Goal: Information Seeking & Learning: Learn about a topic

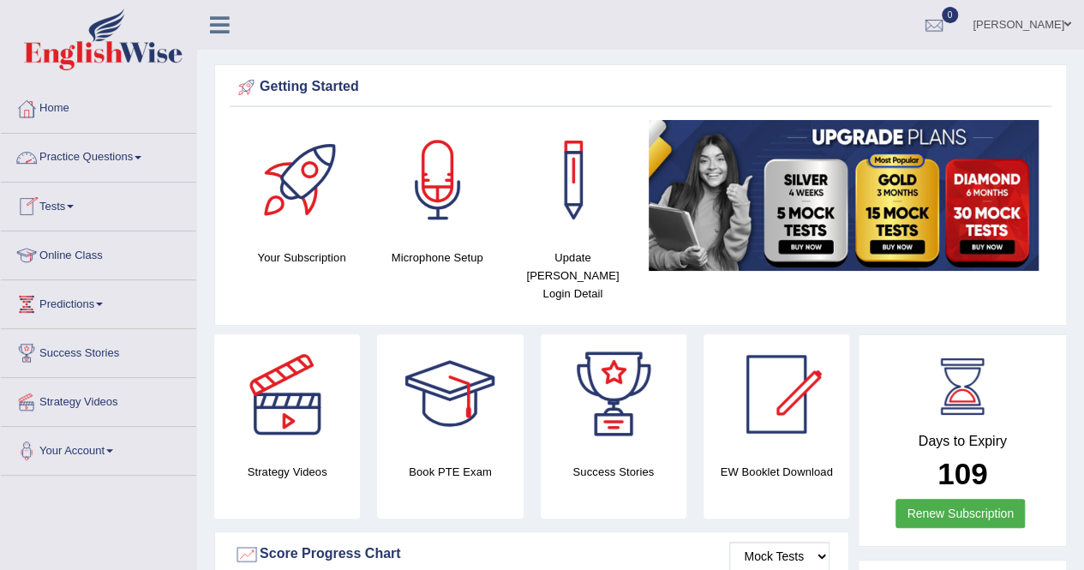
click at [65, 153] on link "Practice Questions" at bounding box center [98, 155] width 195 height 43
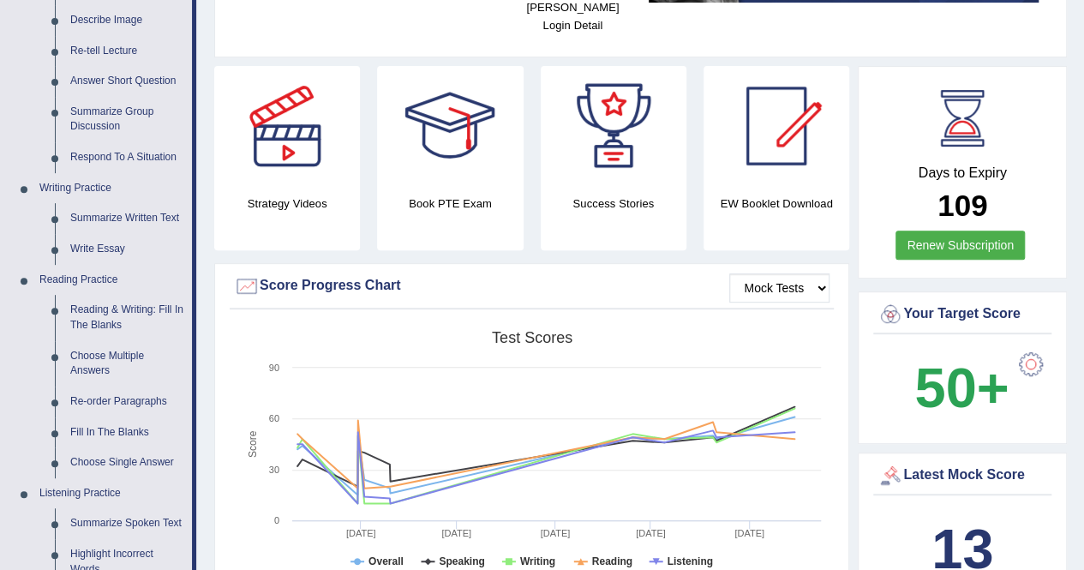
scroll to position [248, 0]
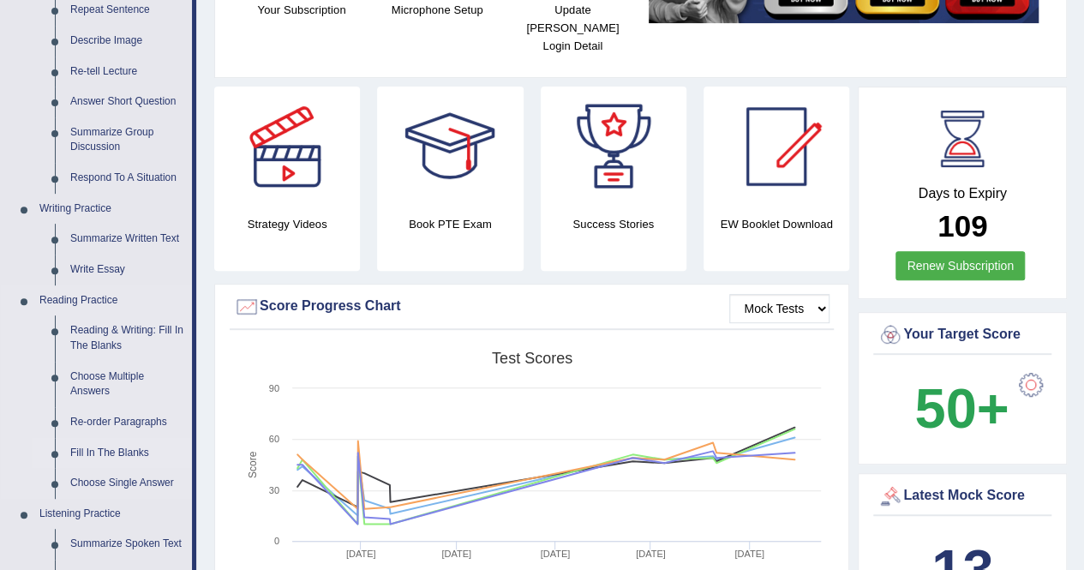
click at [96, 447] on link "Fill In The Blanks" at bounding box center [127, 453] width 129 height 31
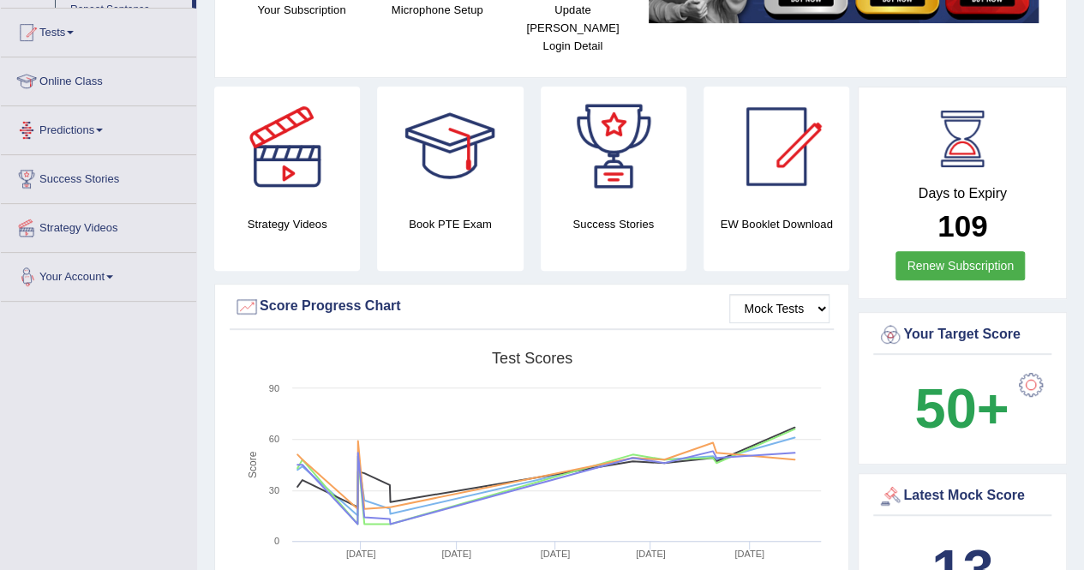
scroll to position [321, 0]
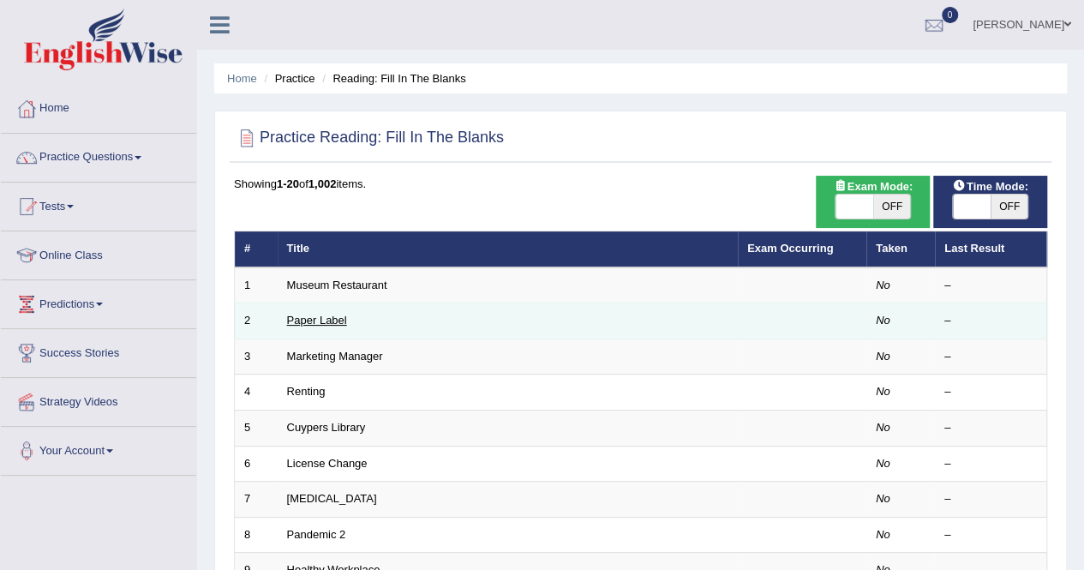
click at [324, 323] on link "Paper Label" at bounding box center [317, 320] width 60 height 13
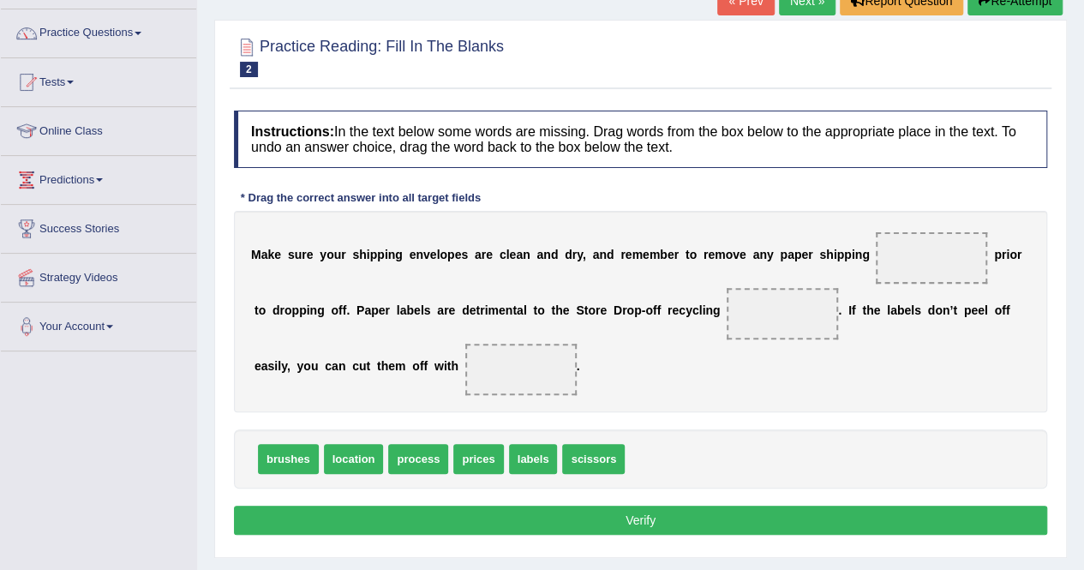
scroll to position [146, 0]
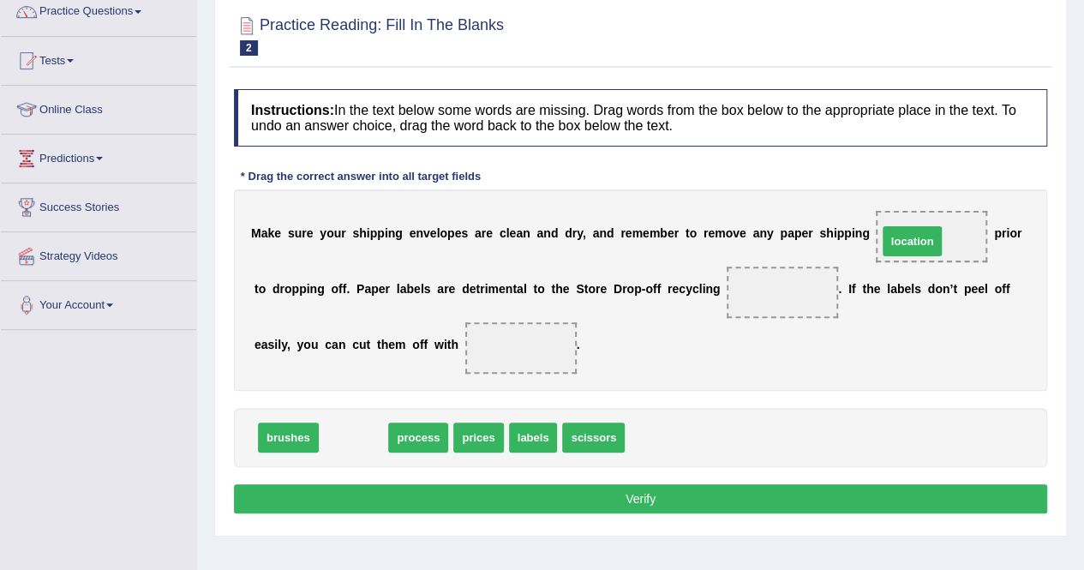
drag, startPoint x: 365, startPoint y: 433, endPoint x: 924, endPoint y: 237, distance: 592.1
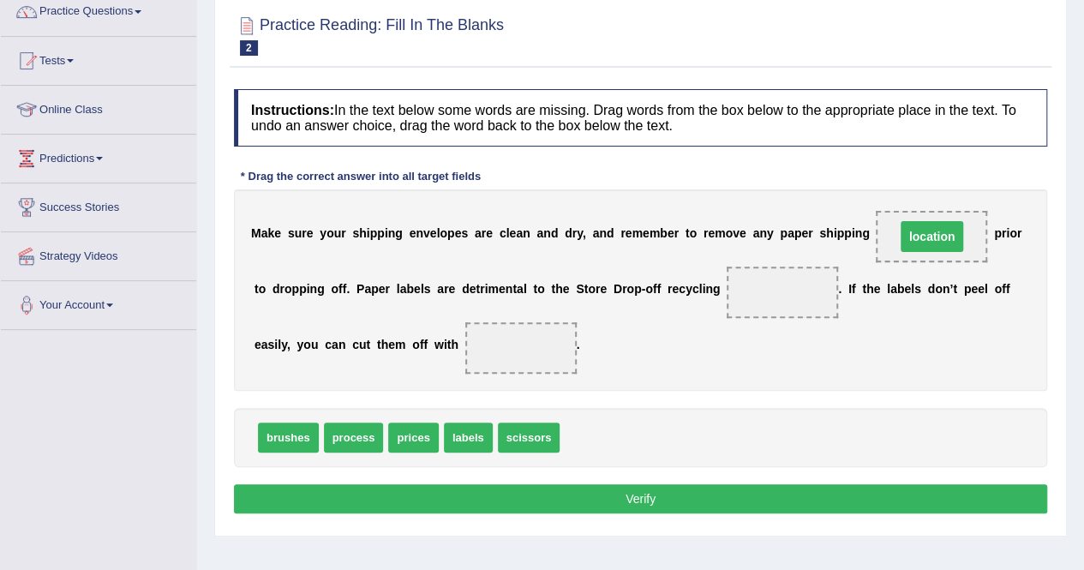
click at [924, 237] on span "location" at bounding box center [932, 236] width 63 height 31
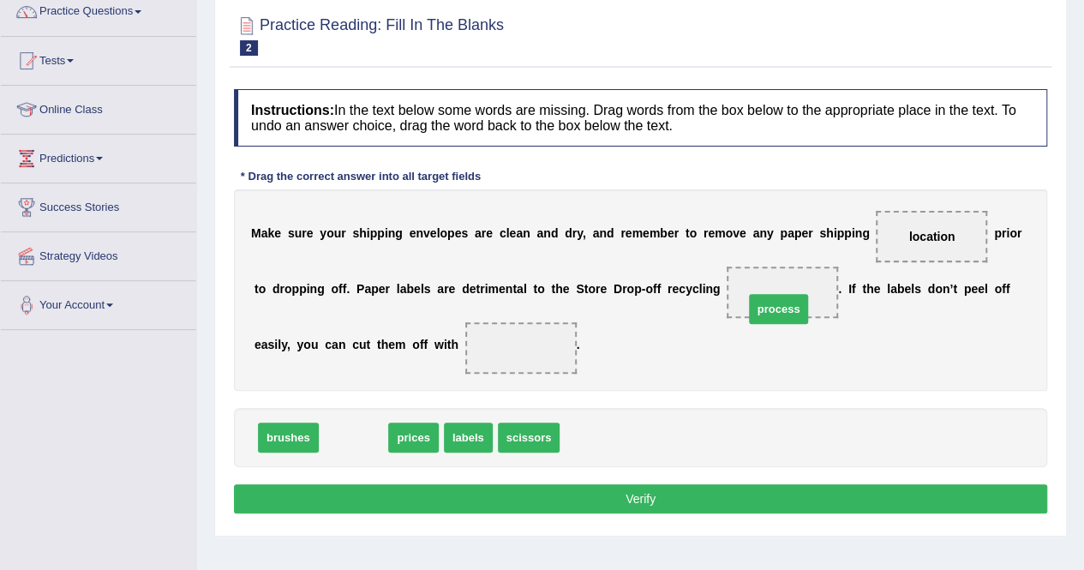
drag, startPoint x: 345, startPoint y: 429, endPoint x: 770, endPoint y: 297, distance: 445.2
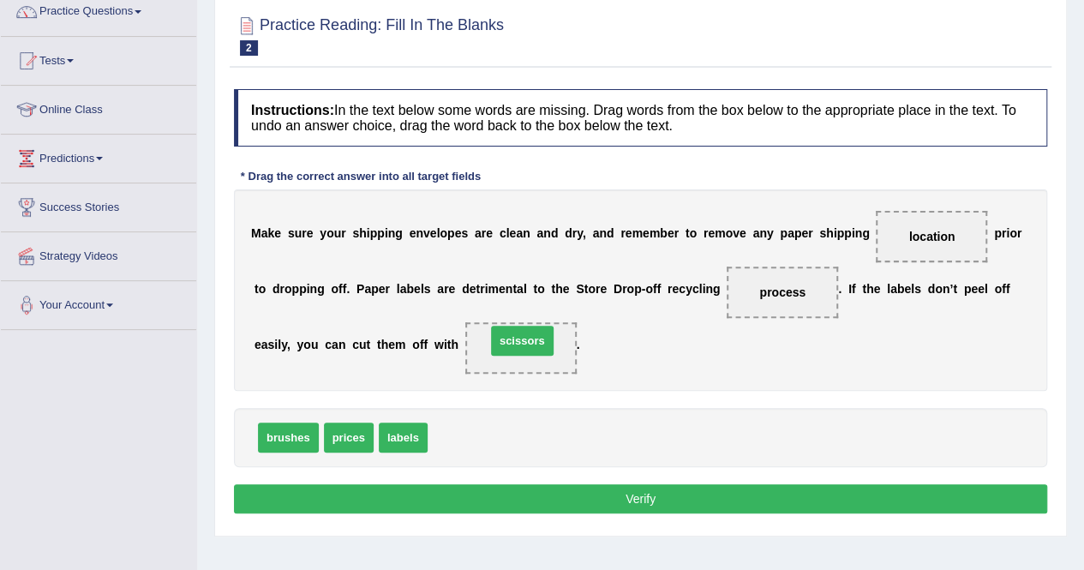
drag, startPoint x: 463, startPoint y: 431, endPoint x: 520, endPoint y: 334, distance: 112.6
click at [520, 334] on span "scissors" at bounding box center [521, 348] width 66 height 31
click at [502, 498] on button "Verify" at bounding box center [640, 498] width 813 height 29
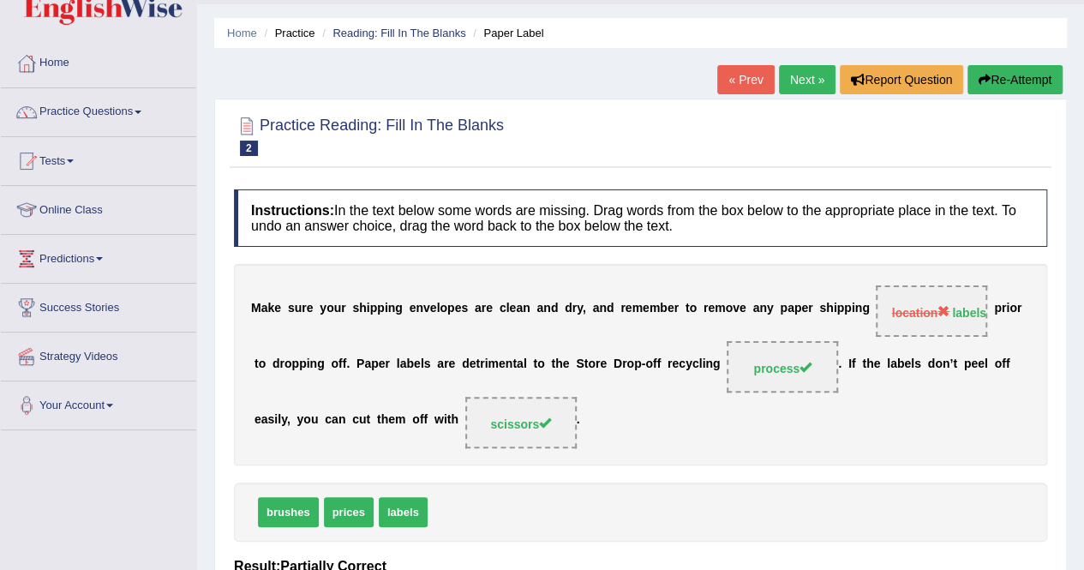
scroll to position [9, 0]
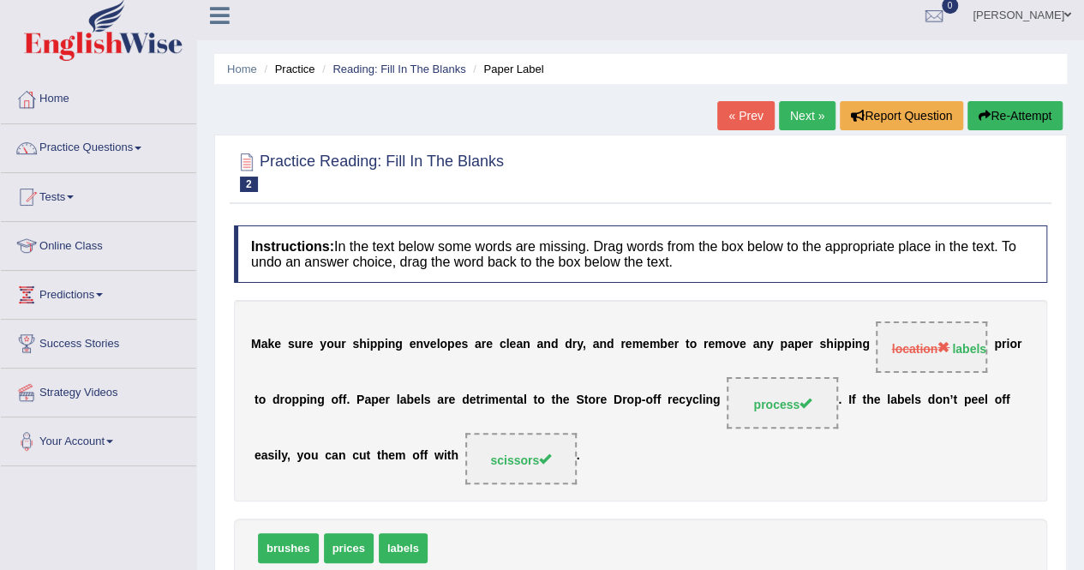
click at [802, 116] on link "Next »" at bounding box center [807, 115] width 57 height 29
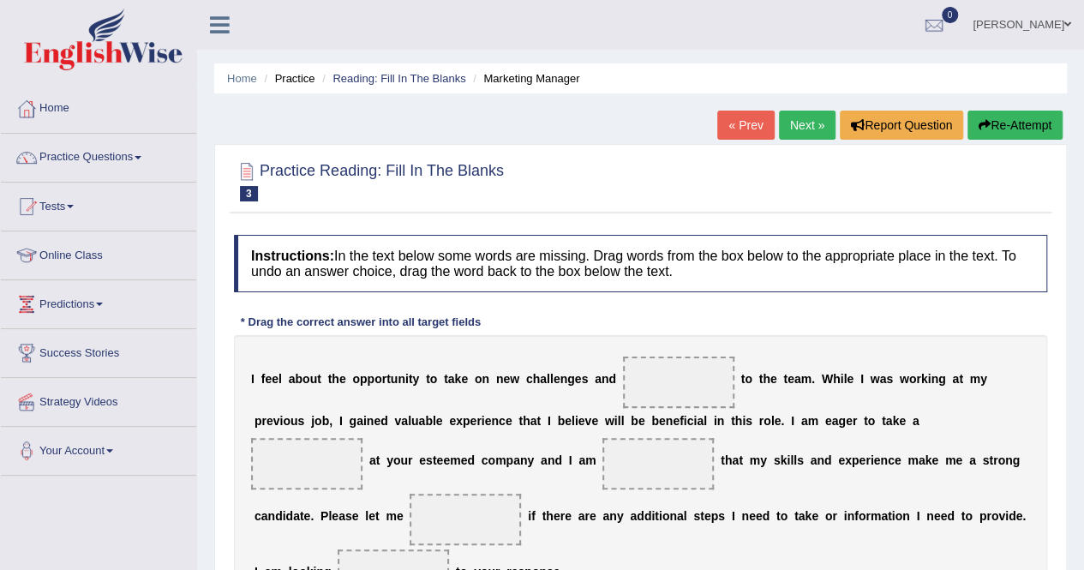
scroll to position [195, 0]
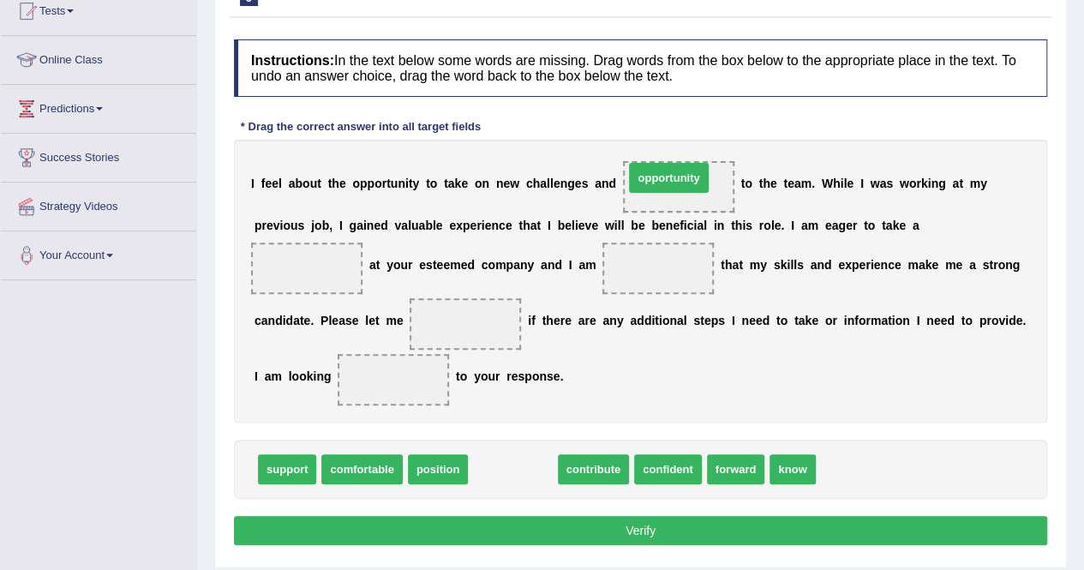
drag, startPoint x: 494, startPoint y: 471, endPoint x: 650, endPoint y: 187, distance: 324.5
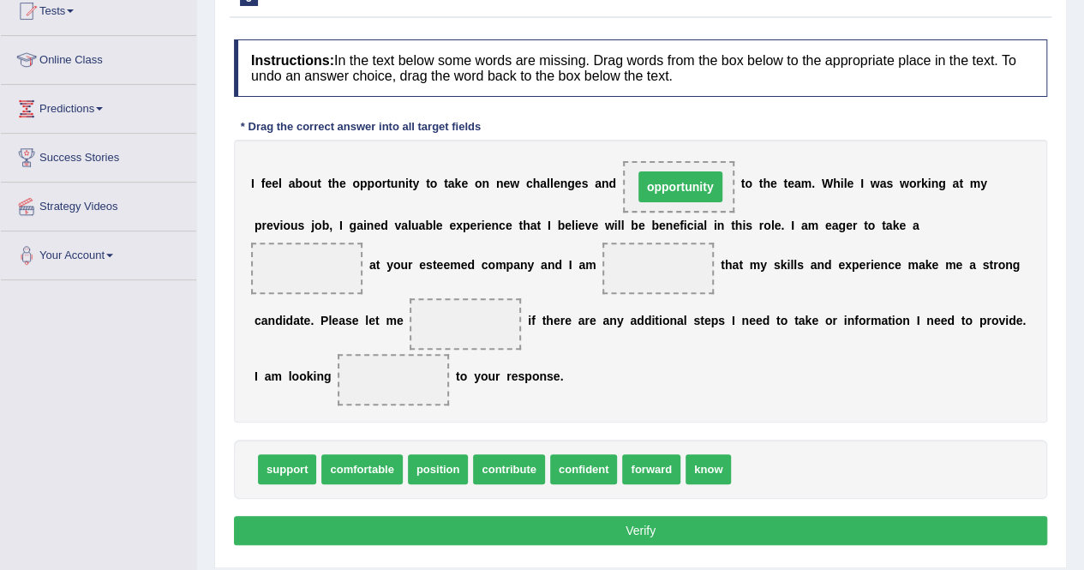
click at [650, 187] on span "opportunity" at bounding box center [681, 186] width 84 height 31
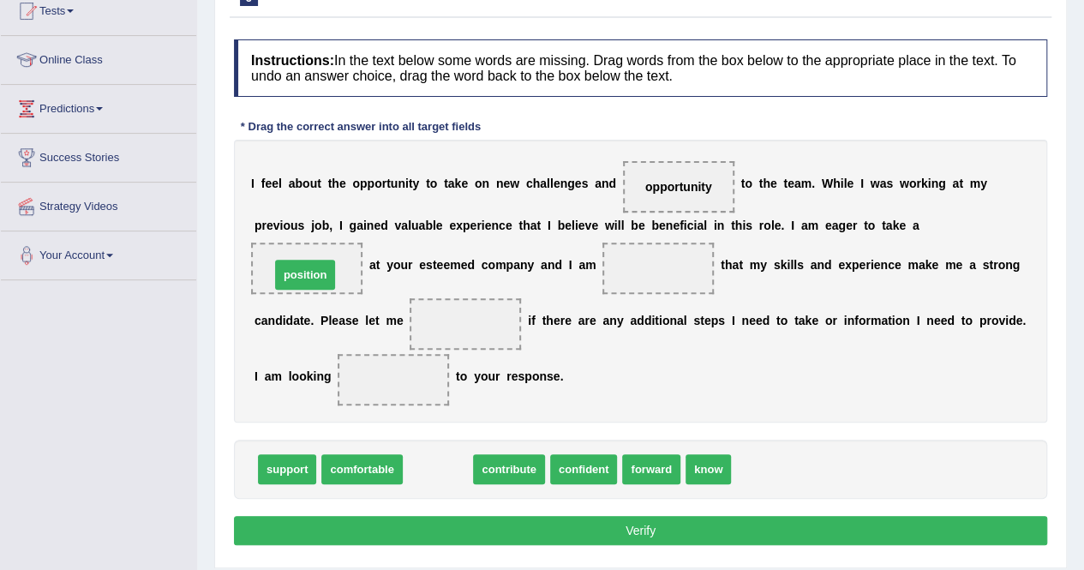
drag, startPoint x: 449, startPoint y: 462, endPoint x: 316, endPoint y: 267, distance: 236.3
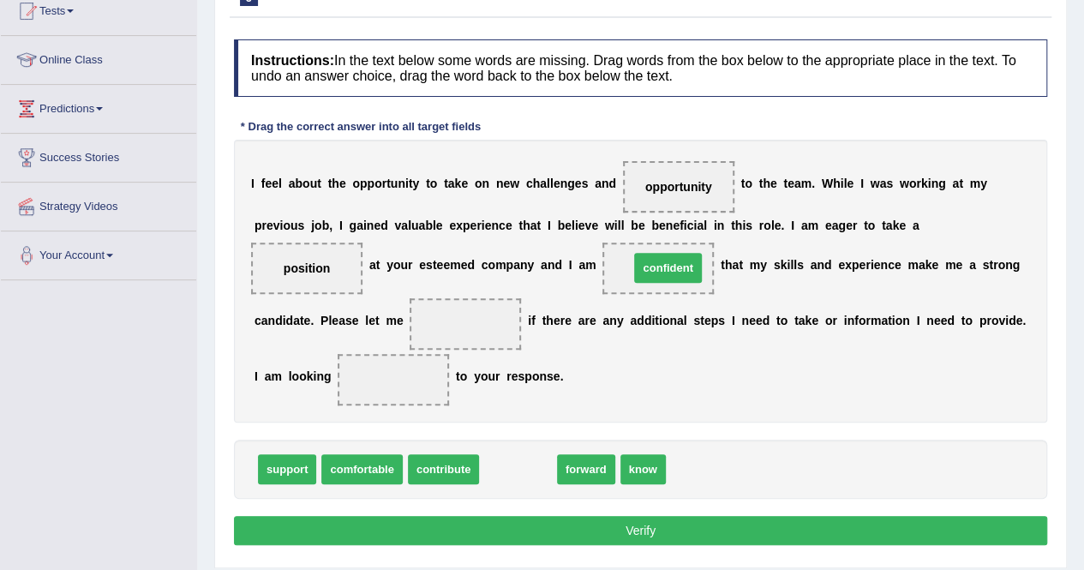
drag, startPoint x: 519, startPoint y: 457, endPoint x: 669, endPoint y: 255, distance: 251.2
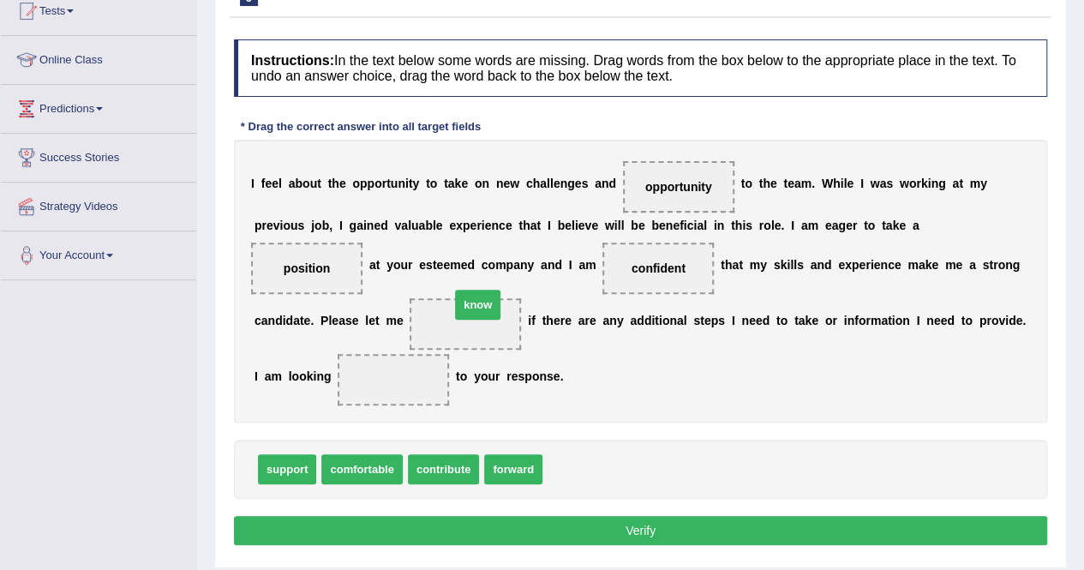
drag, startPoint x: 564, startPoint y: 462, endPoint x: 471, endPoint y: 297, distance: 188.8
drag, startPoint x: 511, startPoint y: 469, endPoint x: 391, endPoint y: 368, distance: 156.9
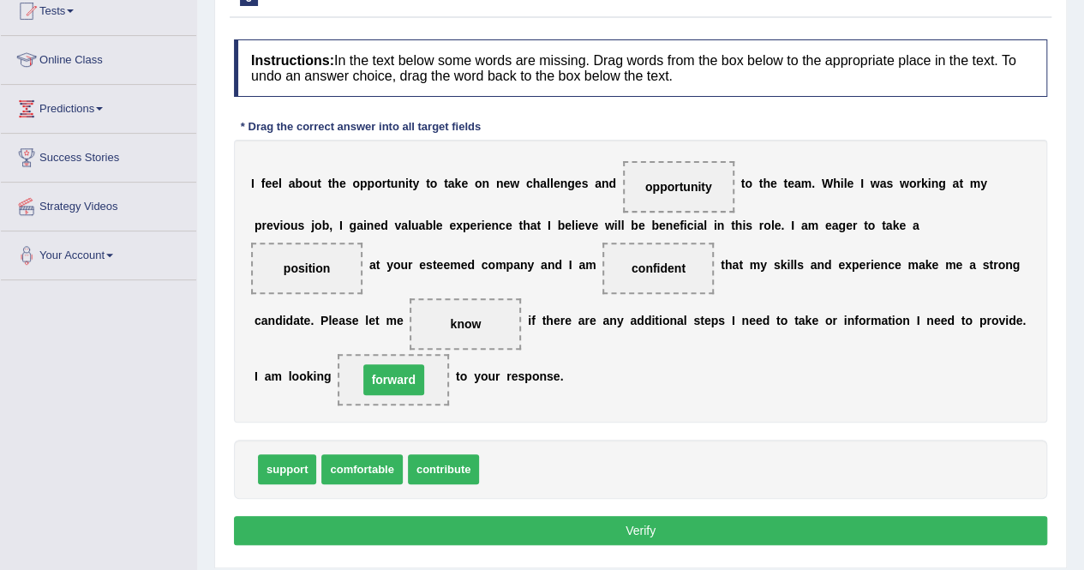
click at [391, 368] on span "forward" at bounding box center [393, 379] width 61 height 31
click at [466, 522] on button "Verify" at bounding box center [640, 530] width 813 height 29
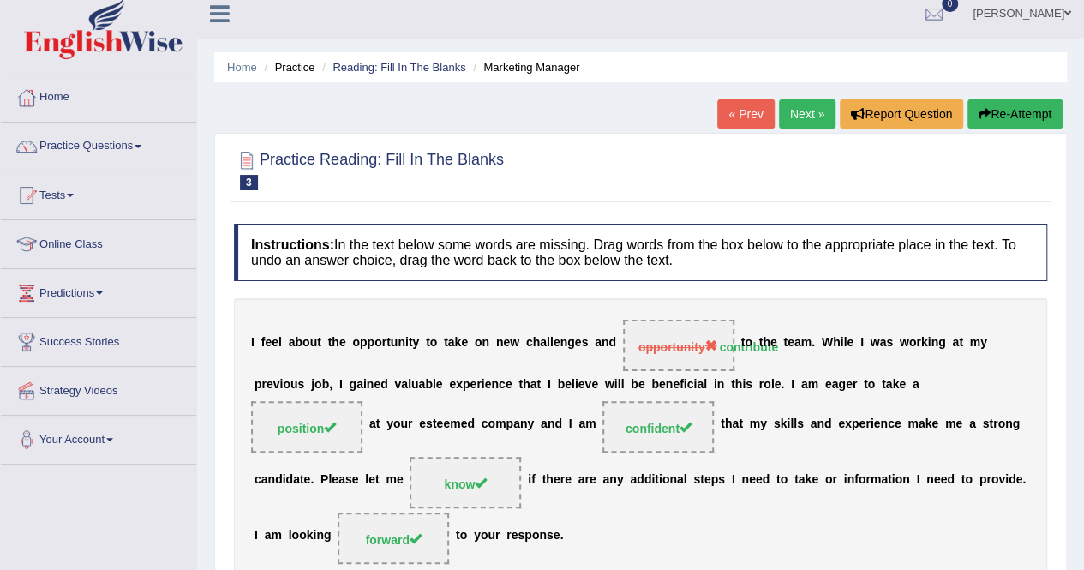
scroll to position [0, 0]
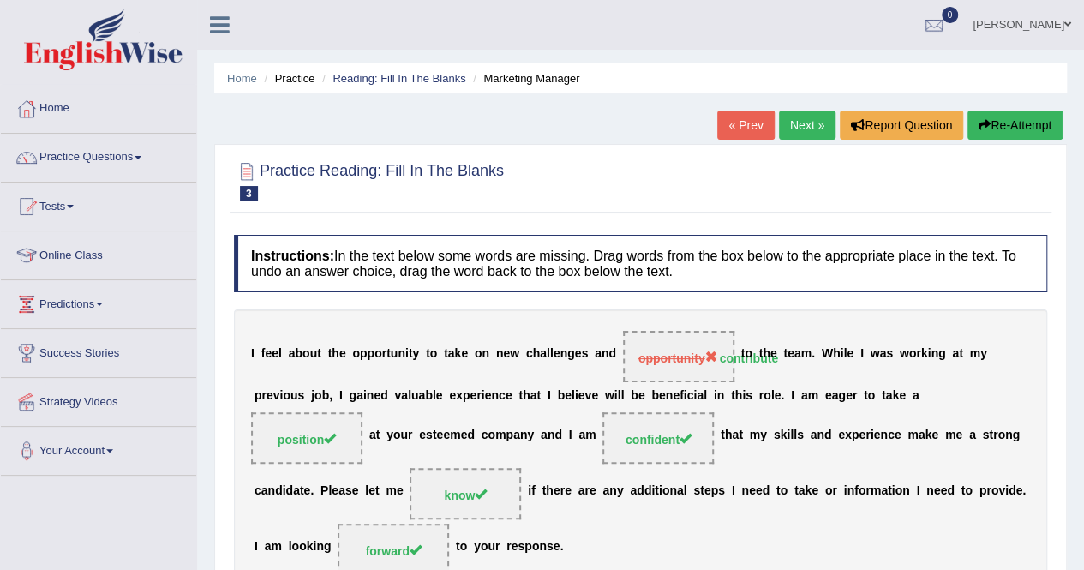
click at [790, 121] on link "Next »" at bounding box center [807, 125] width 57 height 29
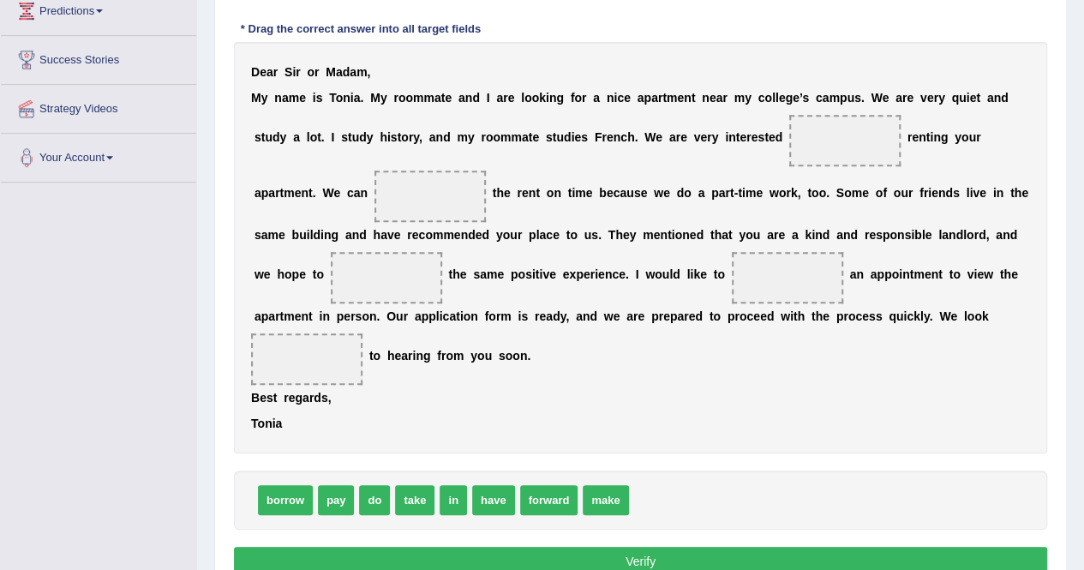
scroll to position [310, 0]
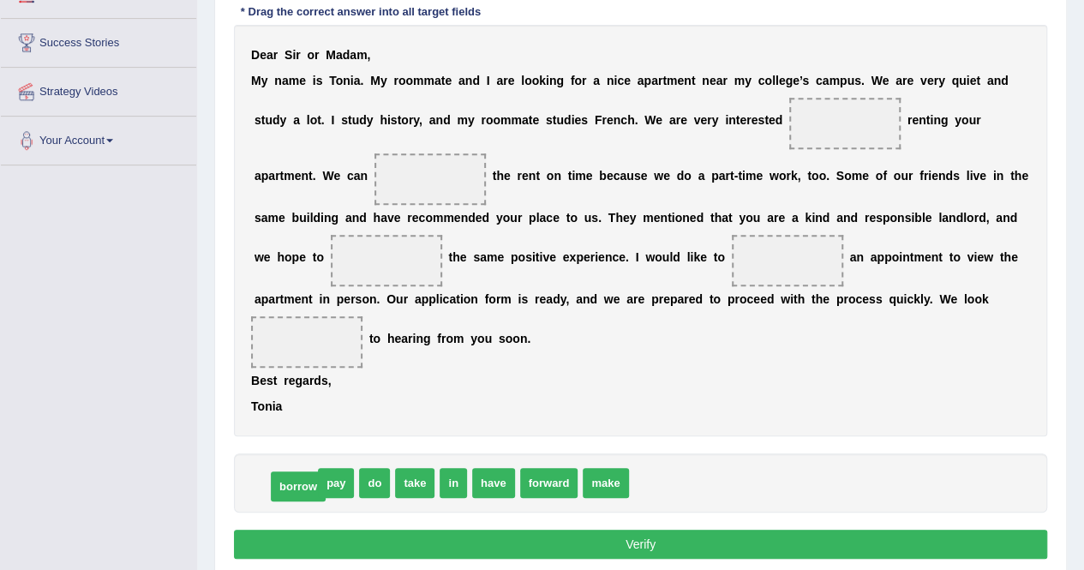
drag, startPoint x: 300, startPoint y: 486, endPoint x: 313, endPoint y: 489, distance: 13.3
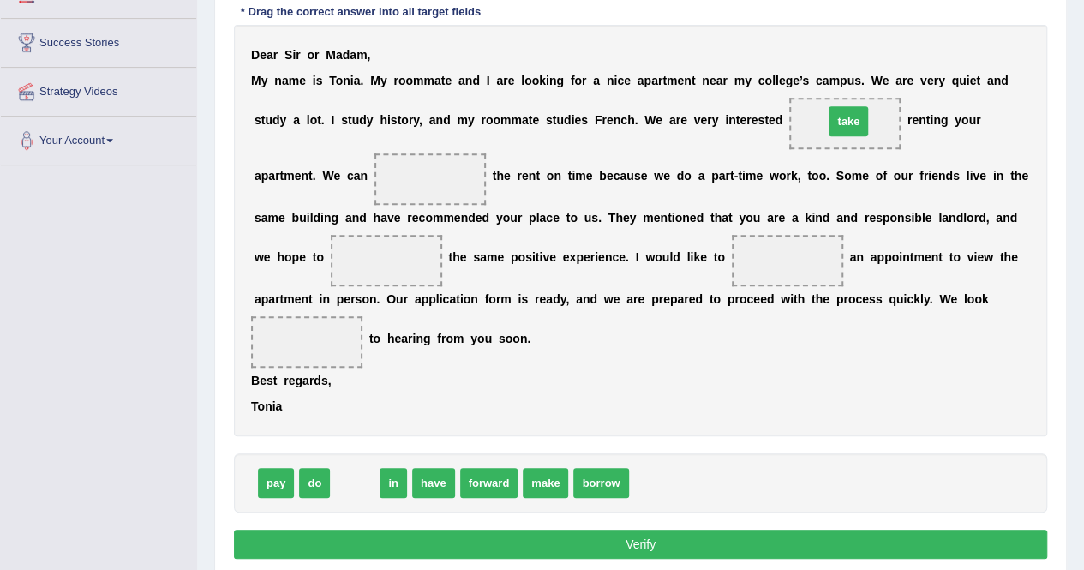
drag, startPoint x: 348, startPoint y: 479, endPoint x: 842, endPoint y: 119, distance: 611.1
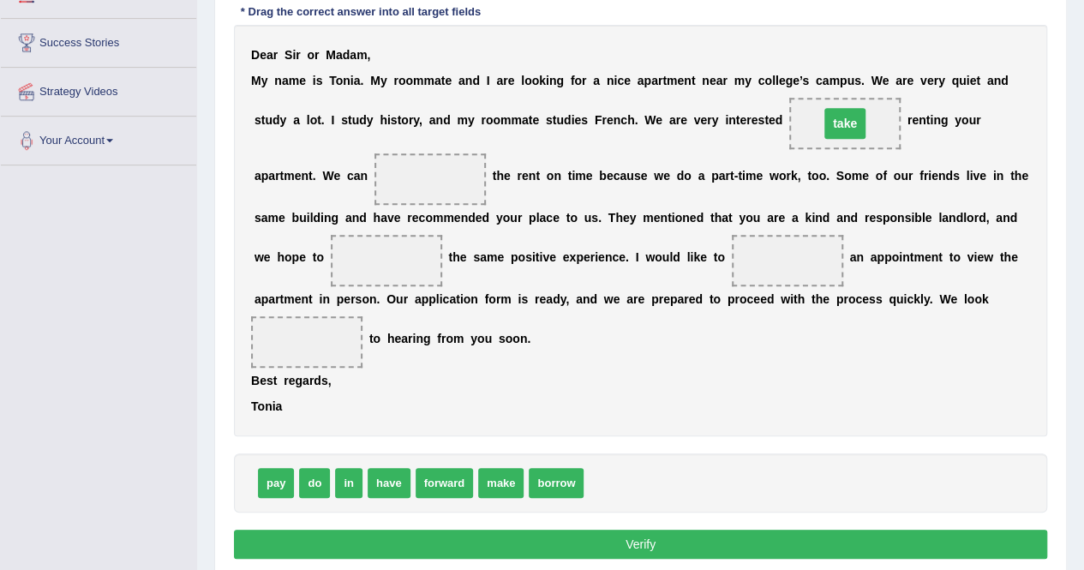
click at [842, 119] on span "take" at bounding box center [845, 123] width 41 height 31
drag, startPoint x: 279, startPoint y: 488, endPoint x: 440, endPoint y: 191, distance: 337.5
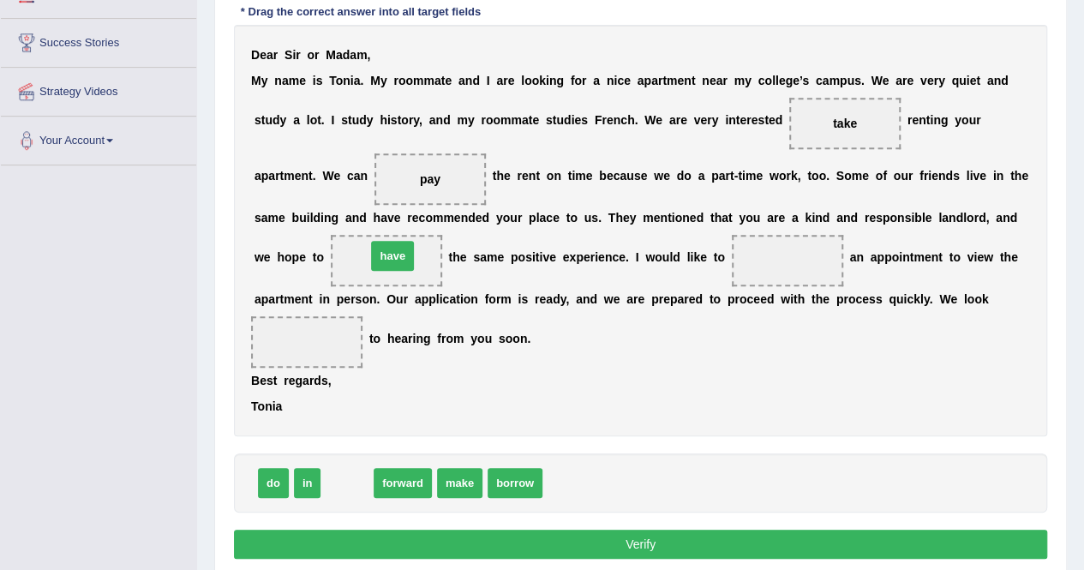
drag, startPoint x: 342, startPoint y: 479, endPoint x: 388, endPoint y: 252, distance: 231.8
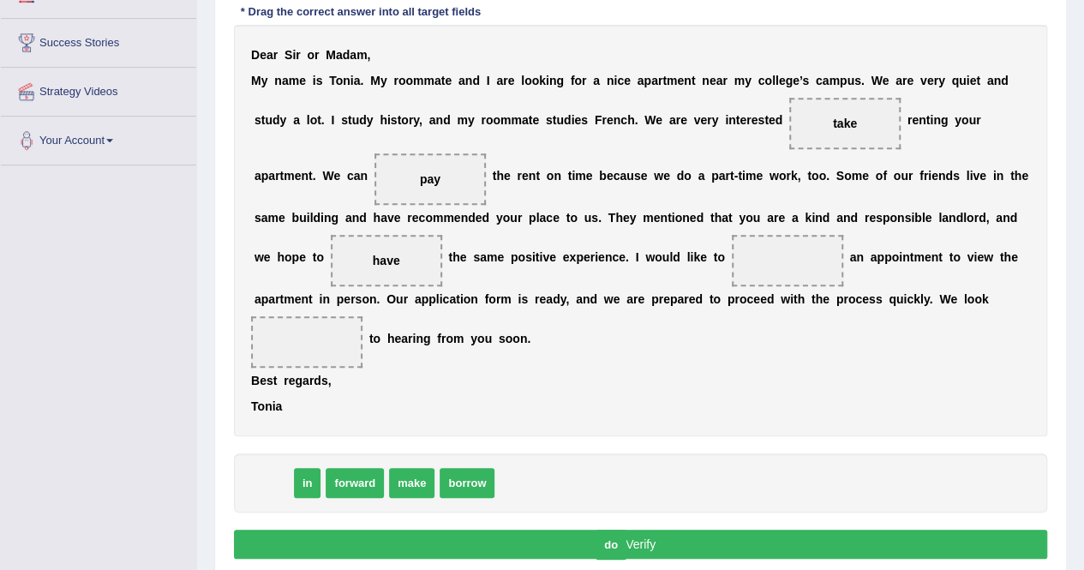
drag, startPoint x: 271, startPoint y: 489, endPoint x: 609, endPoint y: 551, distance: 343.3
click at [609, 551] on span "do" at bounding box center [611, 545] width 31 height 30
drag, startPoint x: 409, startPoint y: 465, endPoint x: 790, endPoint y: 238, distance: 444.0
click at [790, 238] on span "make" at bounding box center [787, 260] width 111 height 51
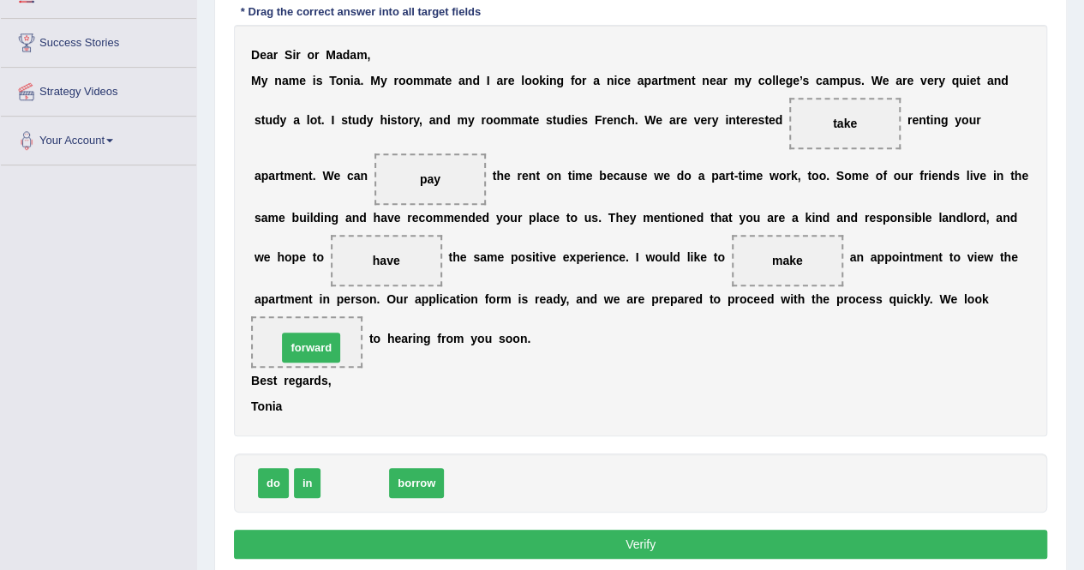
drag, startPoint x: 360, startPoint y: 476, endPoint x: 316, endPoint y: 340, distance: 142.3
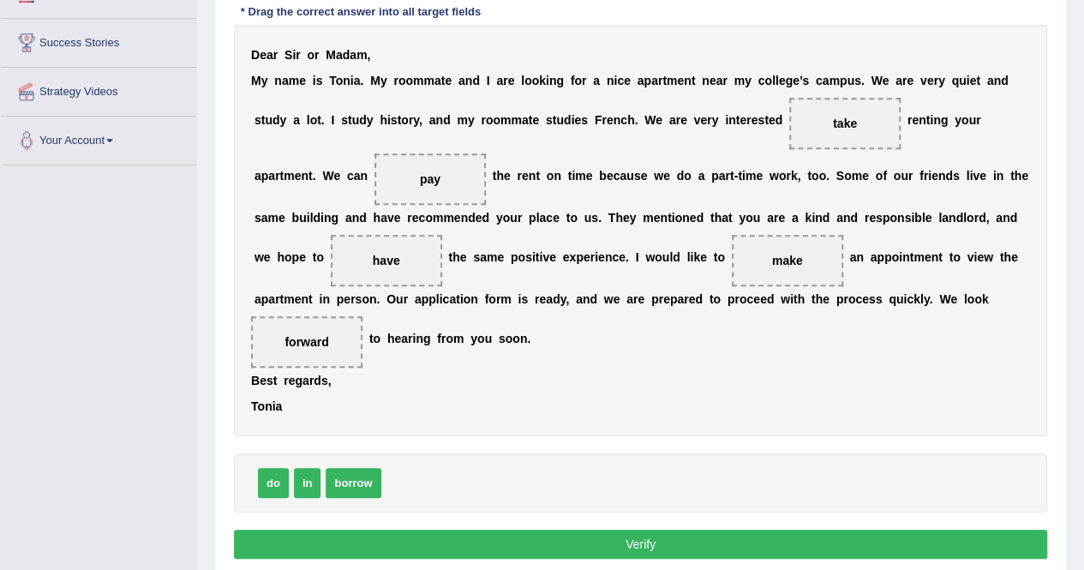
click at [438, 532] on button "Verify" at bounding box center [640, 544] width 813 height 29
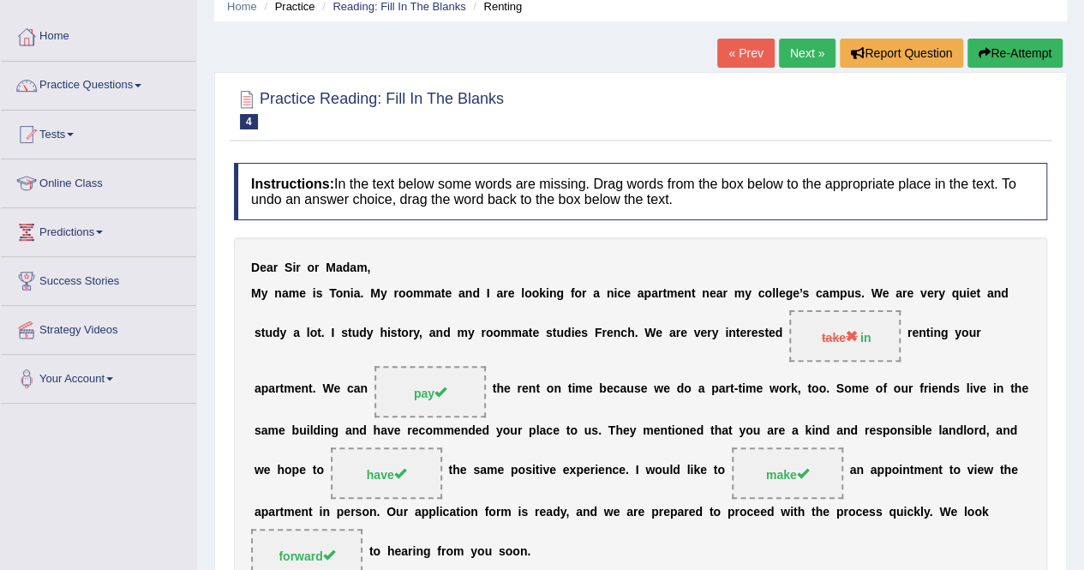
scroll to position [68, 0]
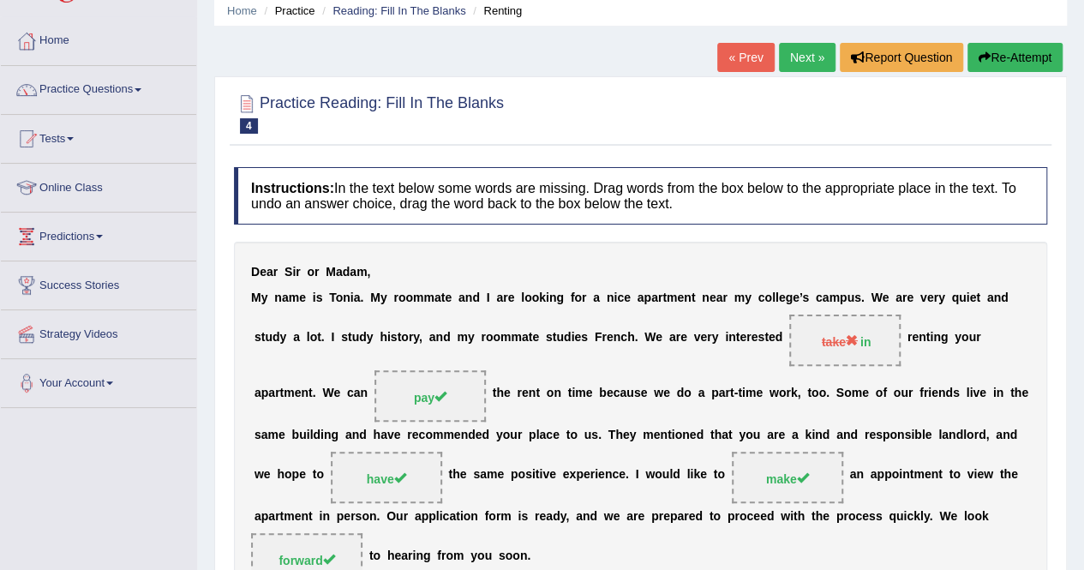
click at [795, 63] on link "Next »" at bounding box center [807, 57] width 57 height 29
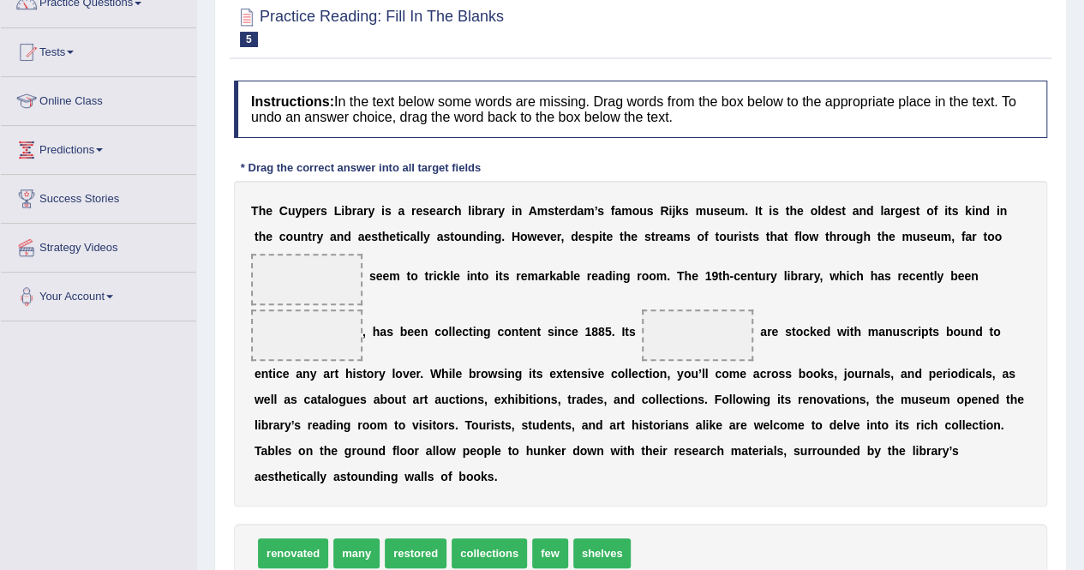
scroll to position [156, 0]
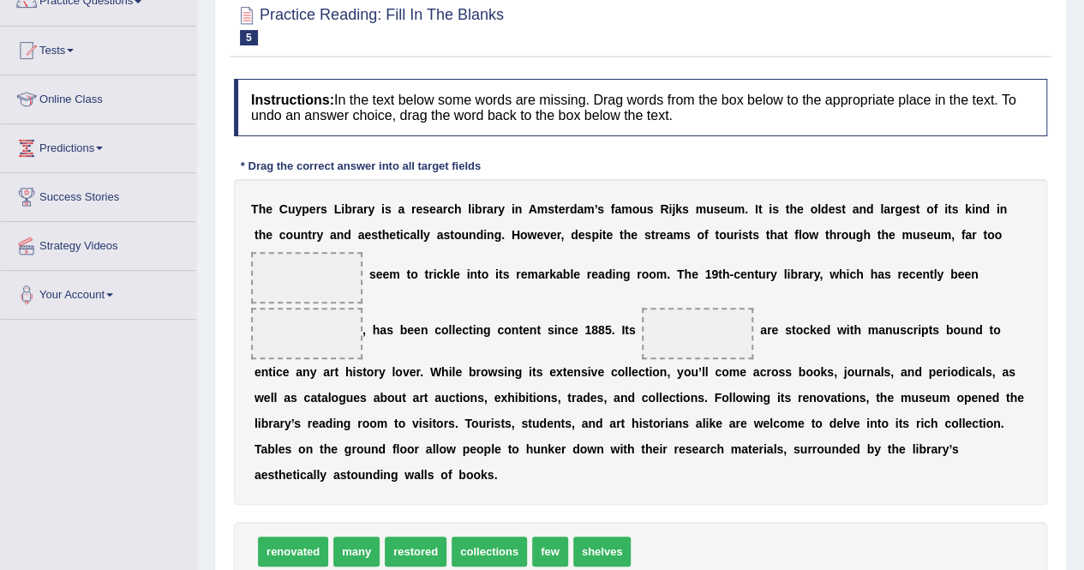
click at [475, 551] on span "collections" at bounding box center [489, 552] width 75 height 30
drag, startPoint x: 610, startPoint y: 553, endPoint x: 324, endPoint y: 287, distance: 390.6
click at [420, 546] on span "restored" at bounding box center [416, 552] width 62 height 30
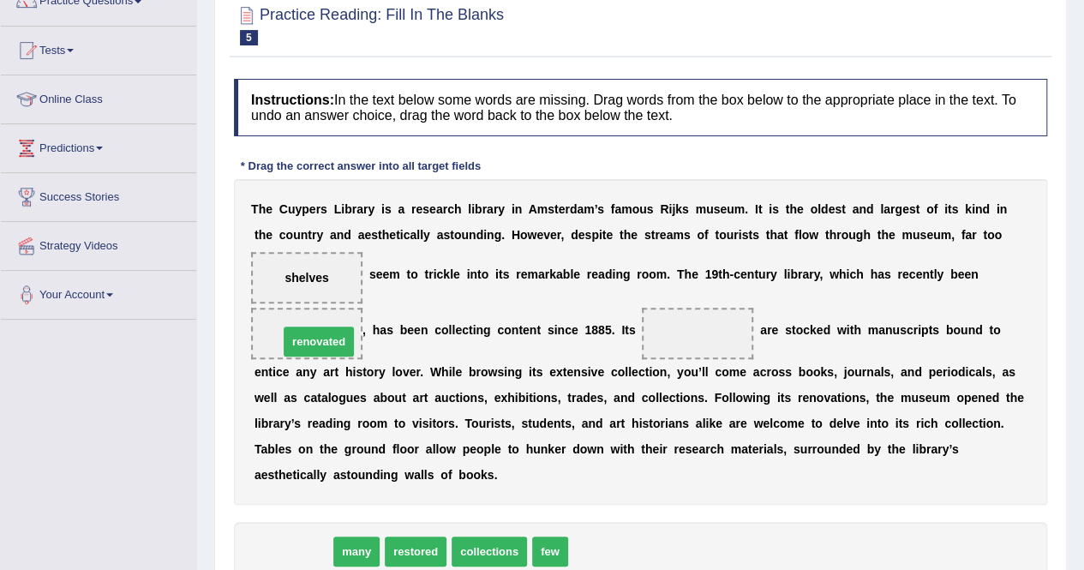
drag, startPoint x: 293, startPoint y: 555, endPoint x: 319, endPoint y: 345, distance: 211.6
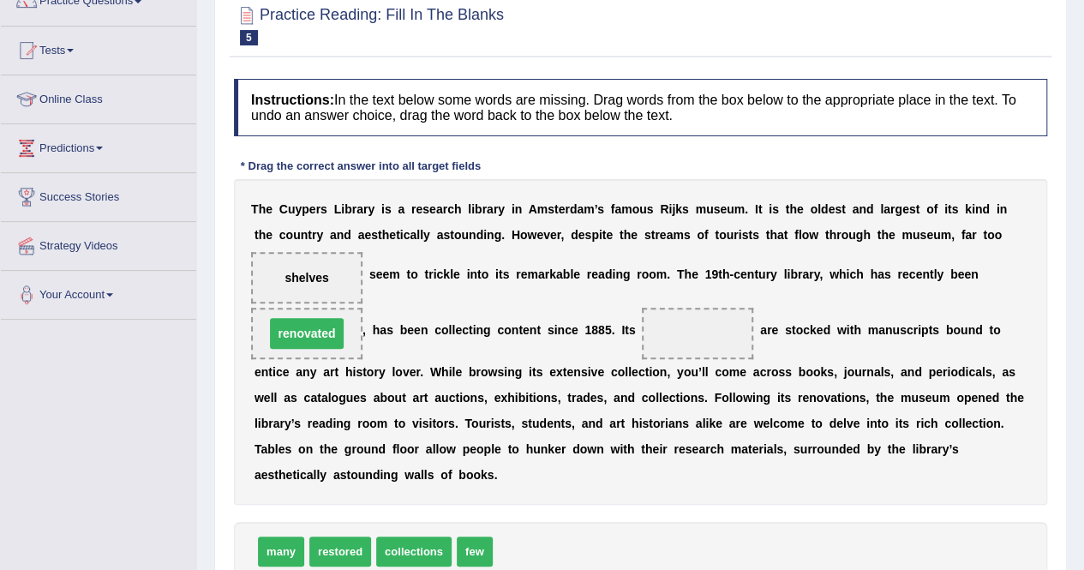
click at [319, 345] on span "renovated" at bounding box center [307, 333] width 75 height 31
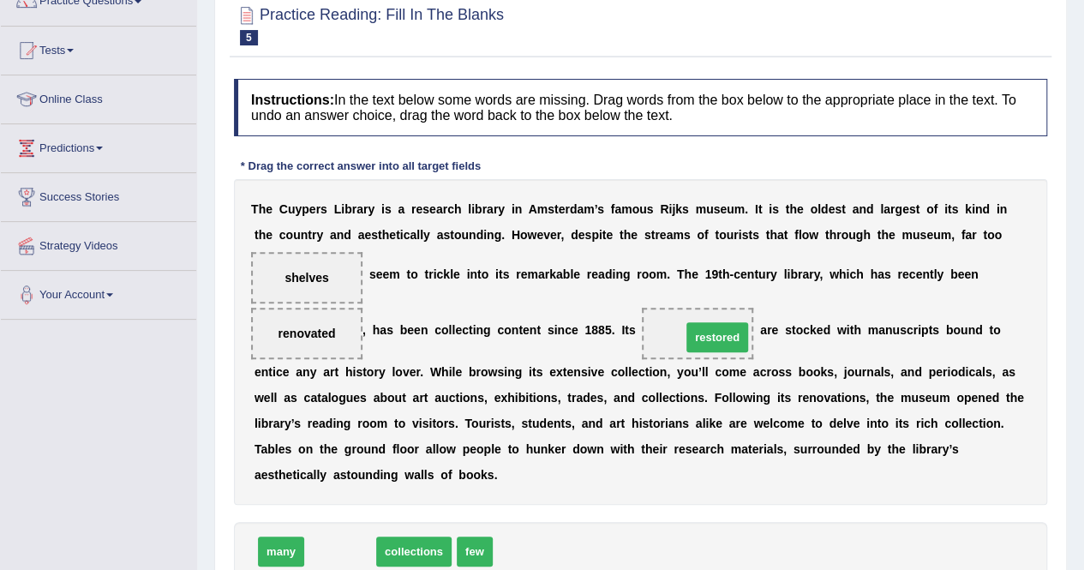
drag, startPoint x: 326, startPoint y: 546, endPoint x: 703, endPoint y: 332, distance: 433.8
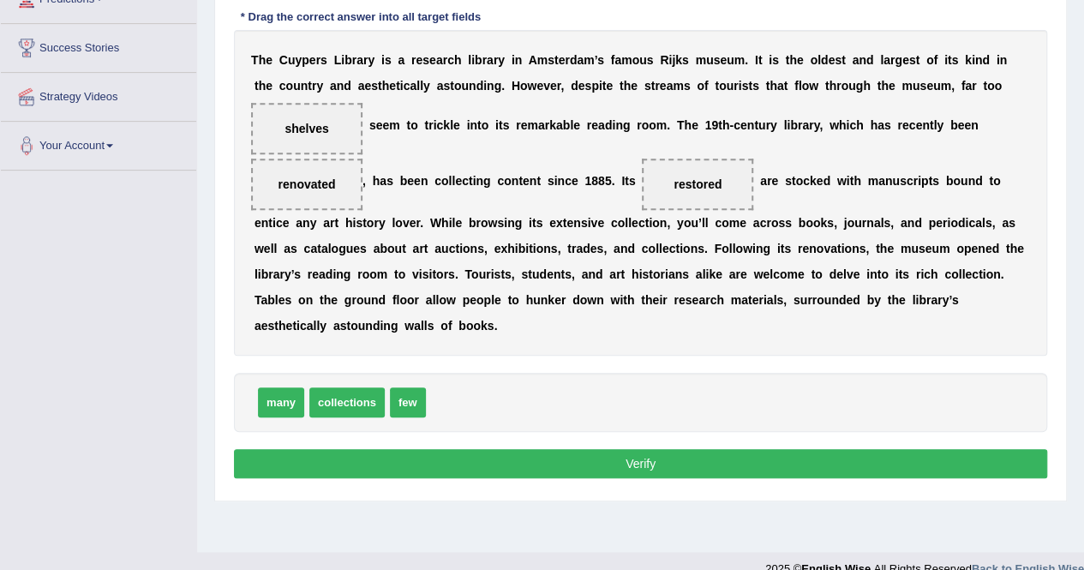
scroll to position [329, 0]
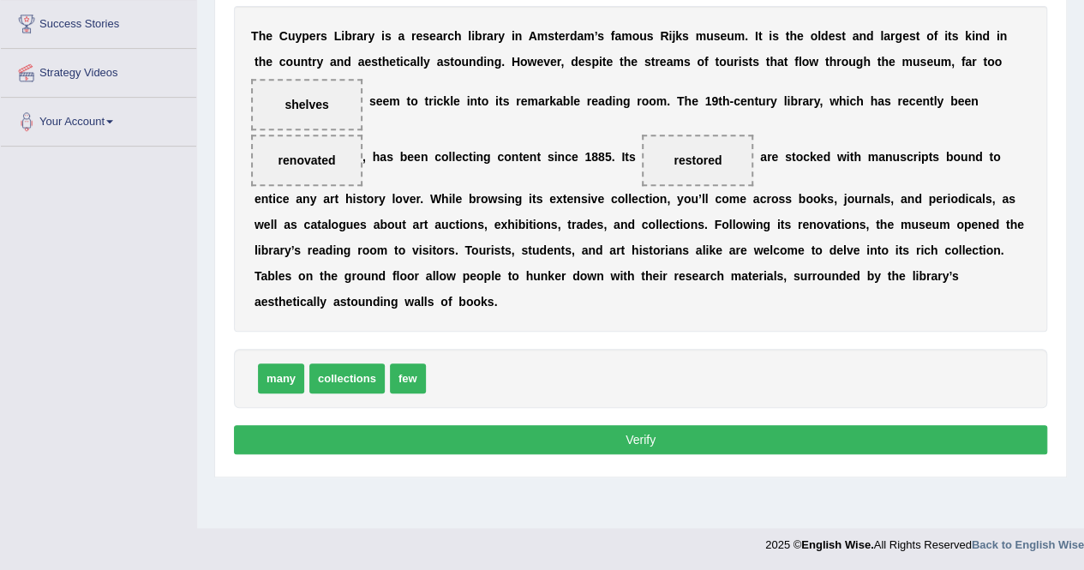
click at [819, 425] on button "Verify" at bounding box center [640, 439] width 813 height 29
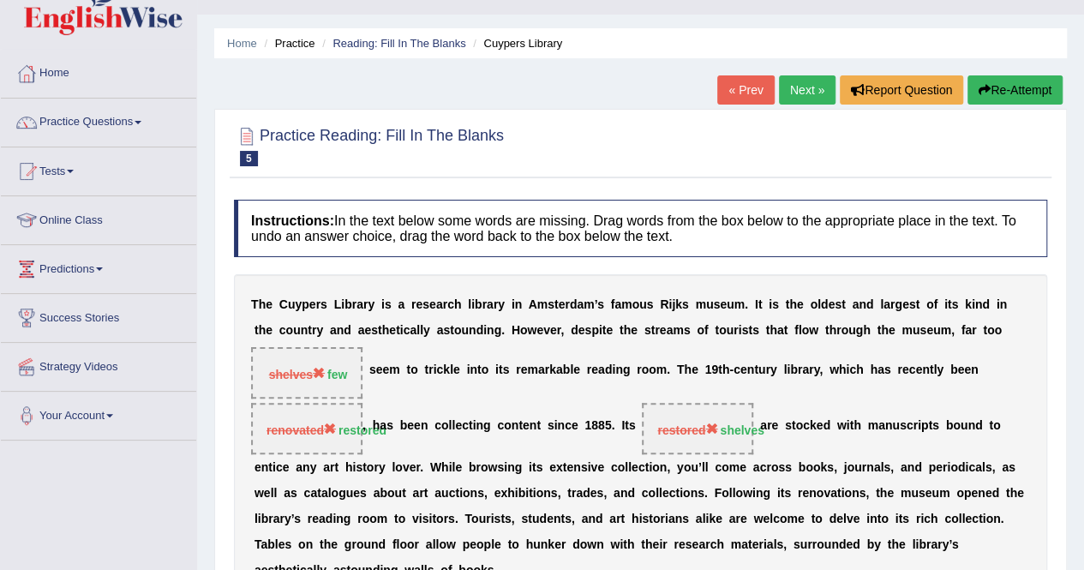
scroll to position [0, 0]
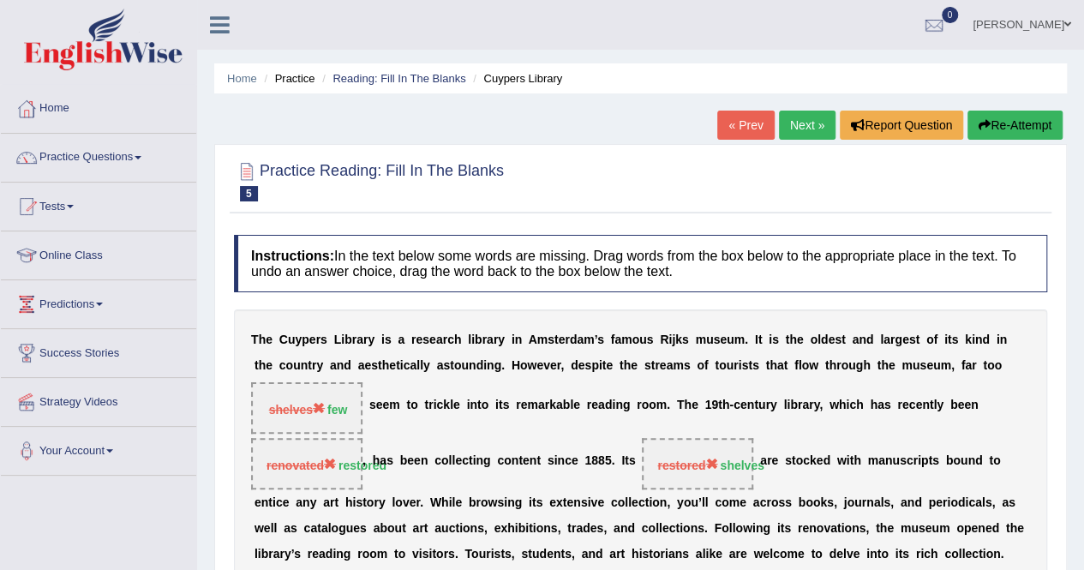
click at [815, 119] on link "Next »" at bounding box center [807, 125] width 57 height 29
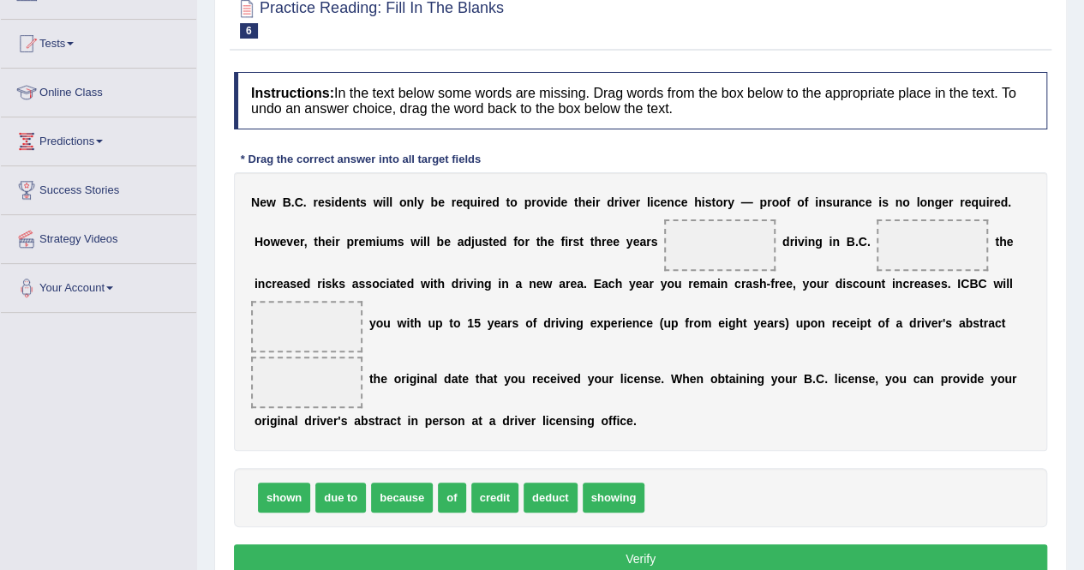
scroll to position [167, 0]
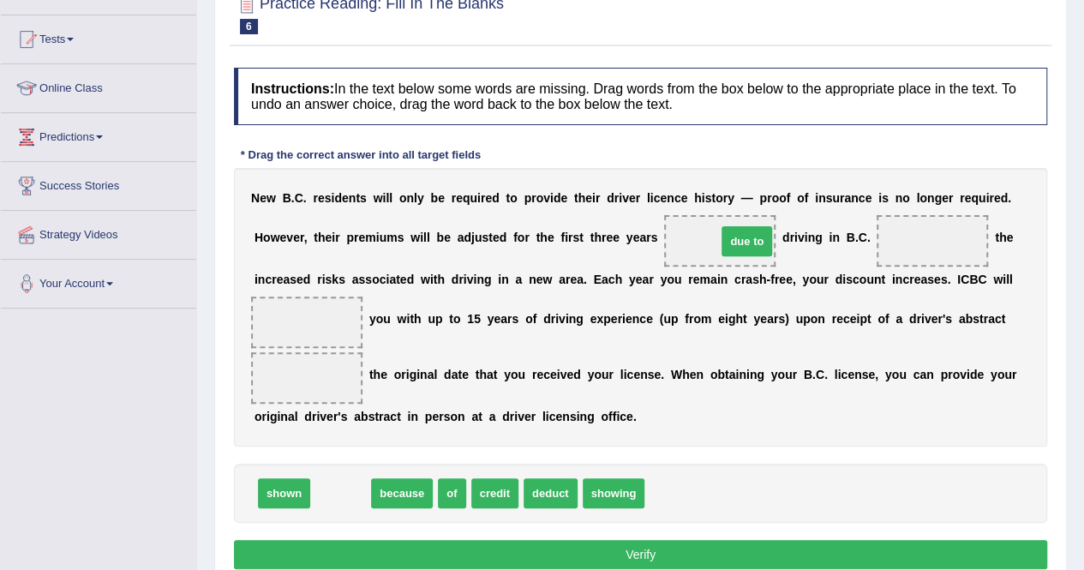
drag, startPoint x: 347, startPoint y: 486, endPoint x: 753, endPoint y: 234, distance: 478.1
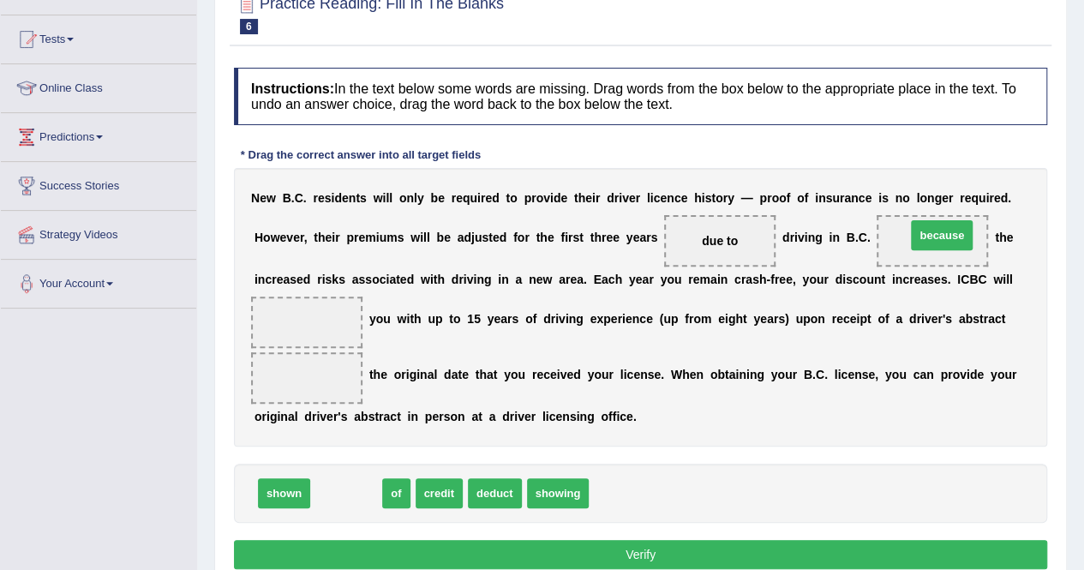
drag, startPoint x: 343, startPoint y: 486, endPoint x: 939, endPoint y: 227, distance: 649.6
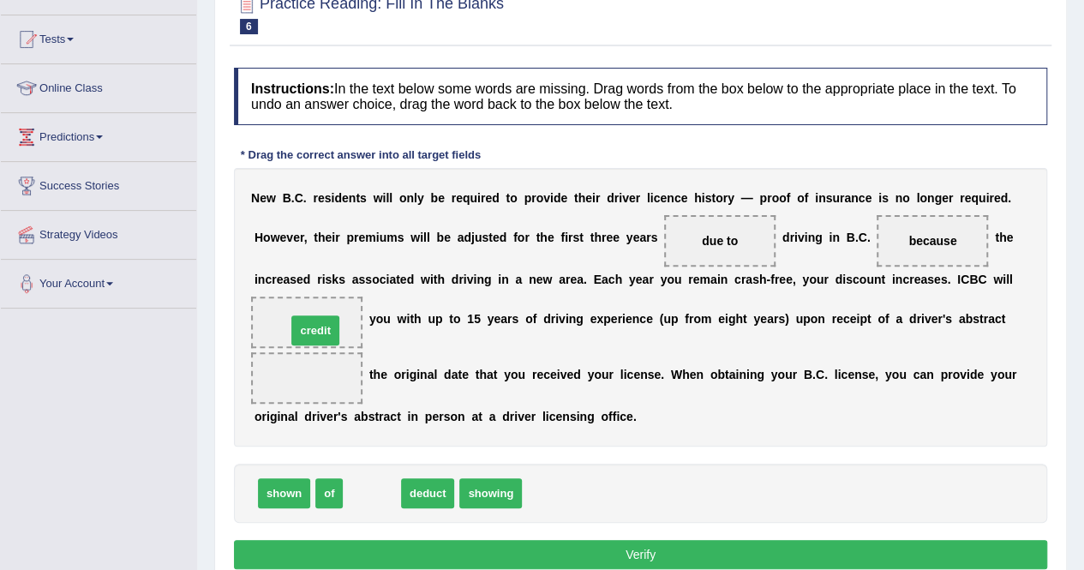
drag, startPoint x: 376, startPoint y: 496, endPoint x: 320, endPoint y: 334, distance: 171.6
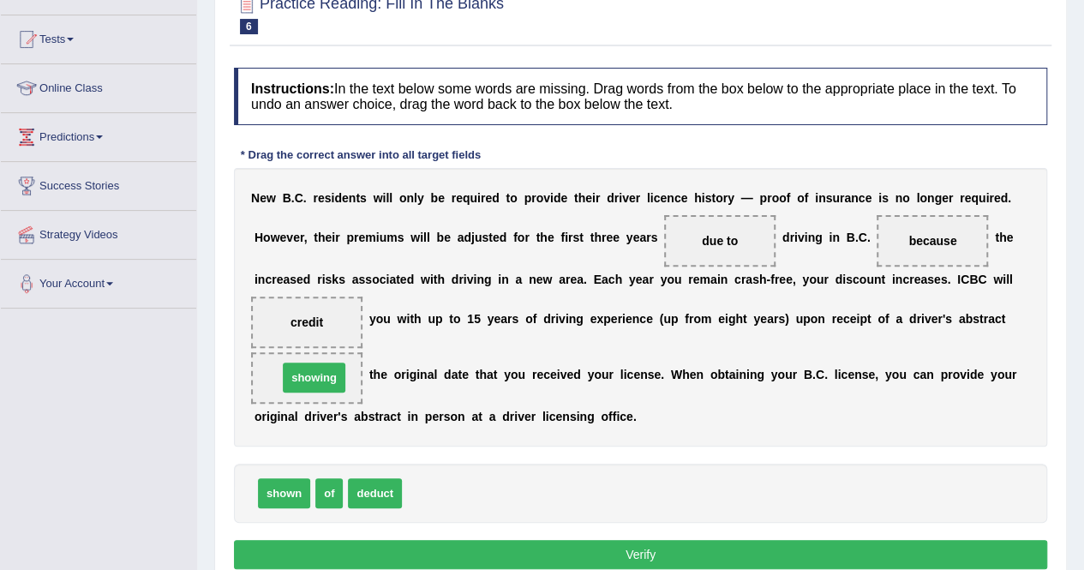
drag, startPoint x: 441, startPoint y: 489, endPoint x: 316, endPoint y: 373, distance: 170.4
click at [480, 543] on button "Verify" at bounding box center [640, 554] width 813 height 29
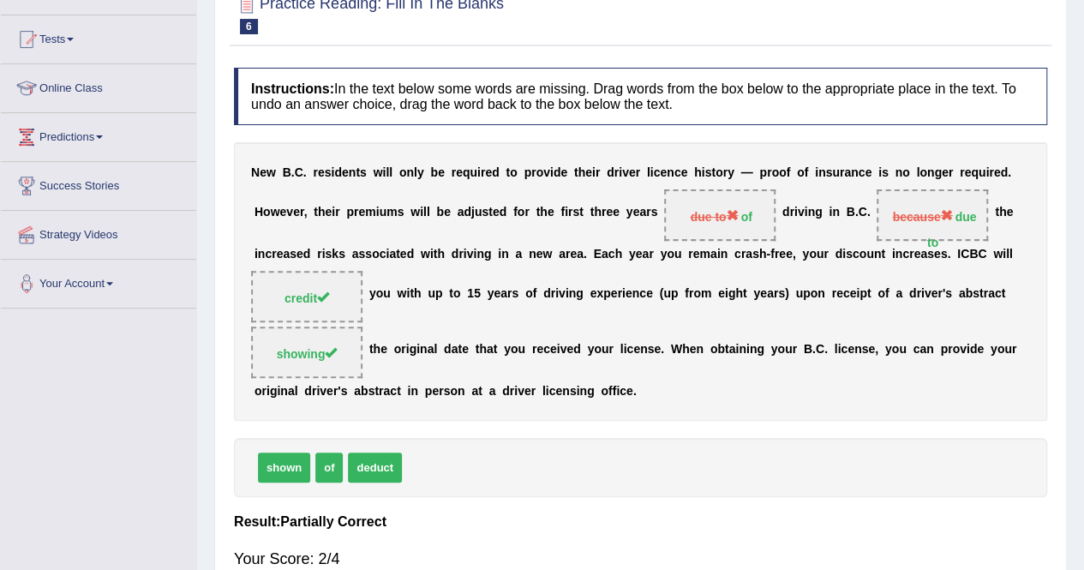
scroll to position [0, 0]
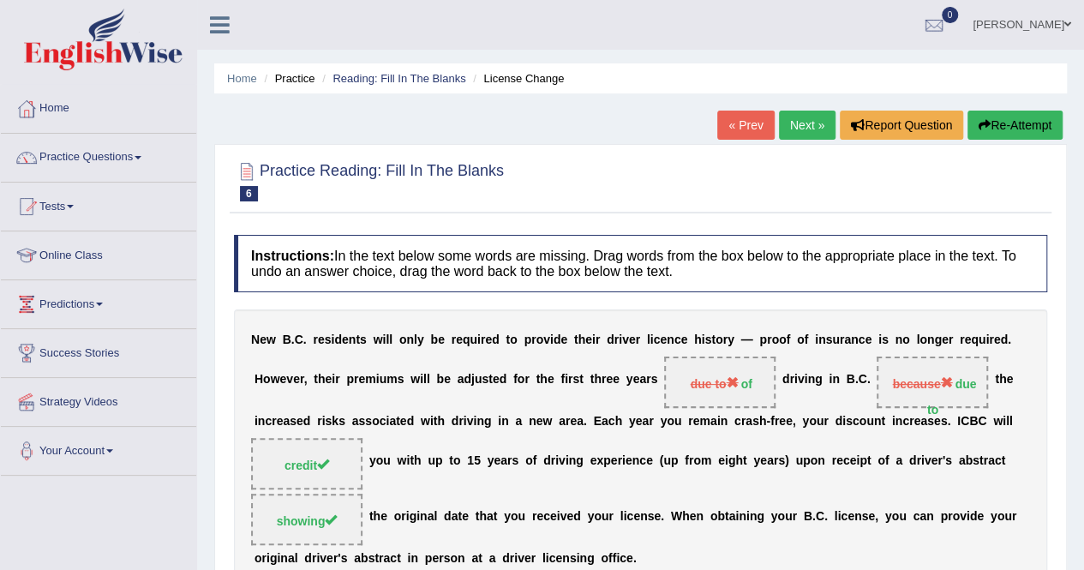
click at [809, 133] on link "Next »" at bounding box center [807, 125] width 57 height 29
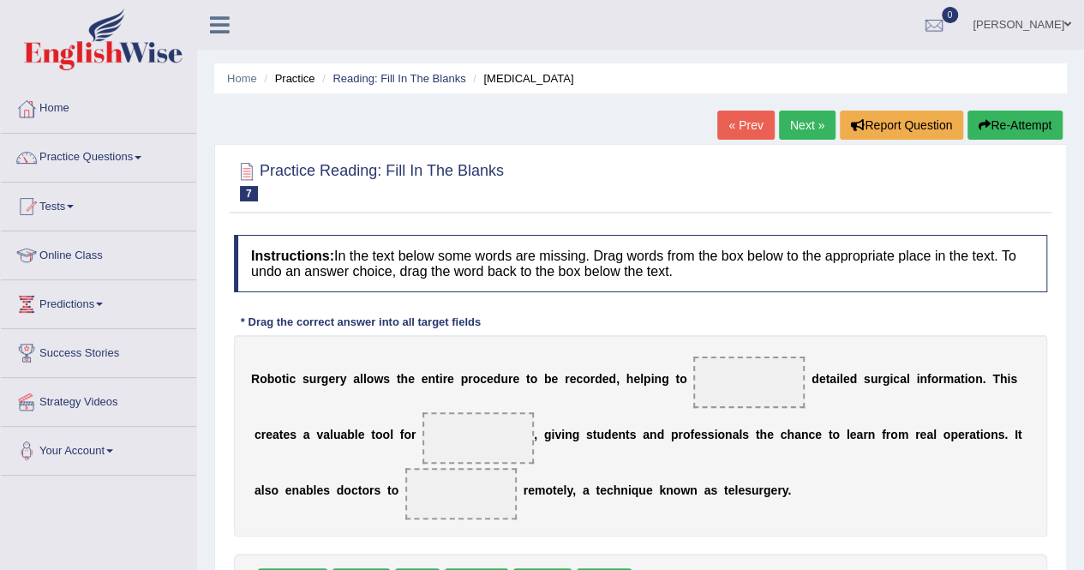
scroll to position [203, 0]
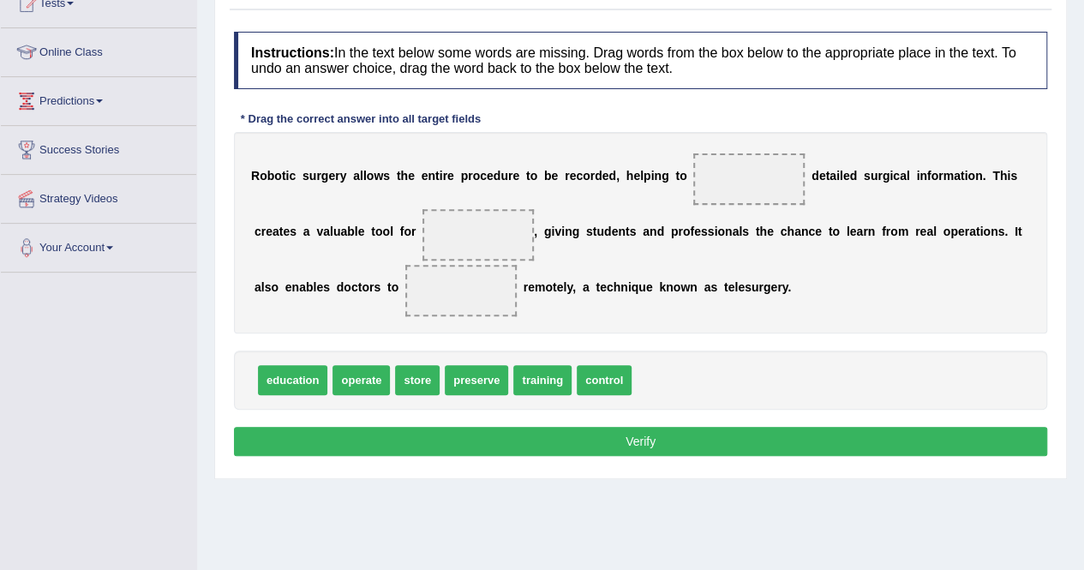
click at [471, 381] on span "preserve" at bounding box center [476, 380] width 63 height 30
drag, startPoint x: 471, startPoint y: 381, endPoint x: 737, endPoint y: 184, distance: 330.4
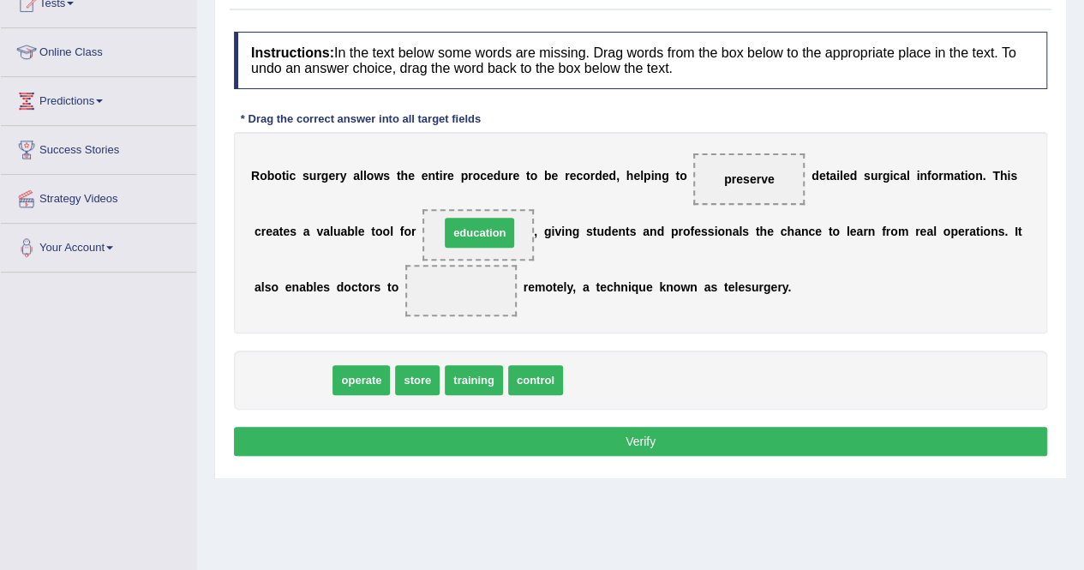
drag, startPoint x: 285, startPoint y: 378, endPoint x: 471, endPoint y: 231, distance: 238.0
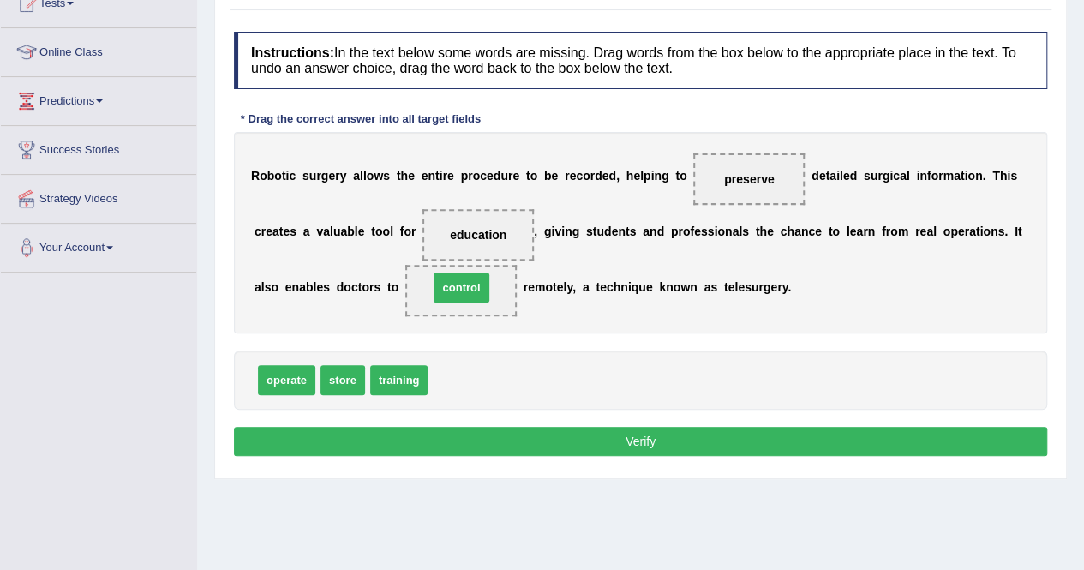
drag, startPoint x: 453, startPoint y: 378, endPoint x: 453, endPoint y: 285, distance: 92.6
click at [464, 433] on button "Verify" at bounding box center [640, 441] width 813 height 29
